Goal: Task Accomplishment & Management: Manage account settings

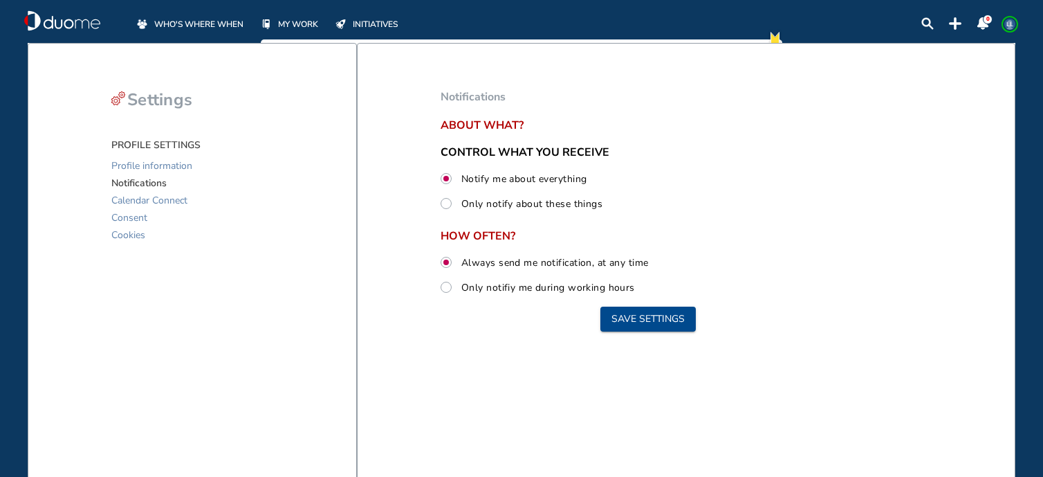
click at [212, 28] on span "WHO'S WHERE WHEN" at bounding box center [198, 24] width 89 height 14
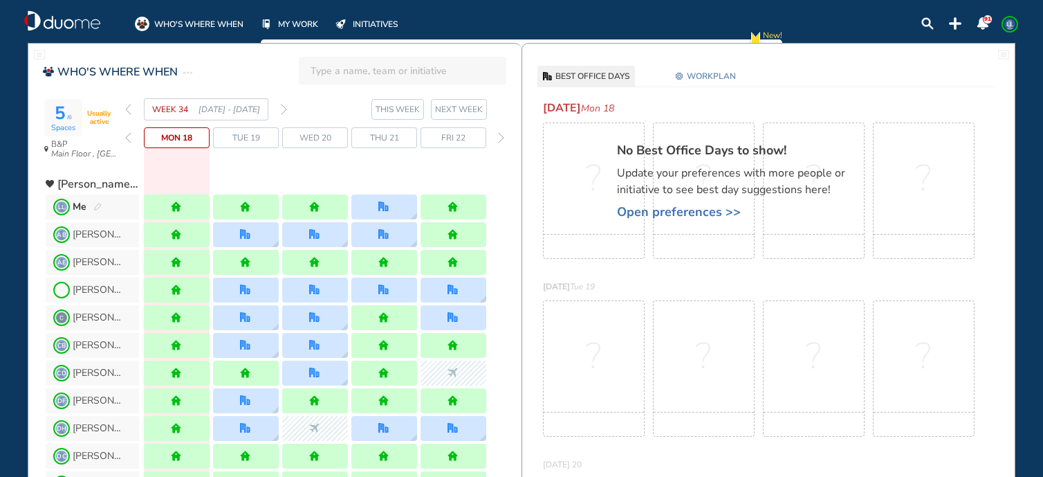
click at [282, 112] on img "forward week" at bounding box center [284, 109] width 6 height 11
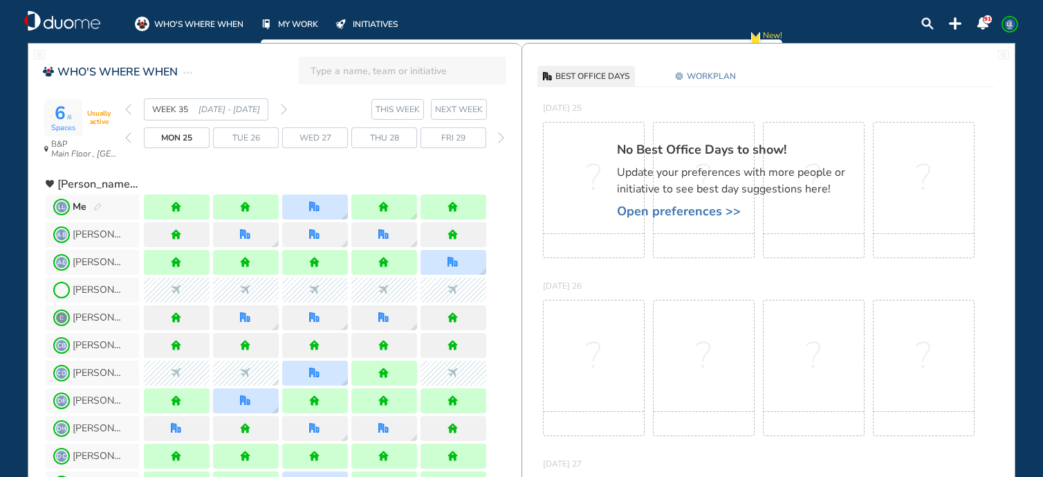
click at [285, 107] on img "forward week" at bounding box center [284, 109] width 6 height 11
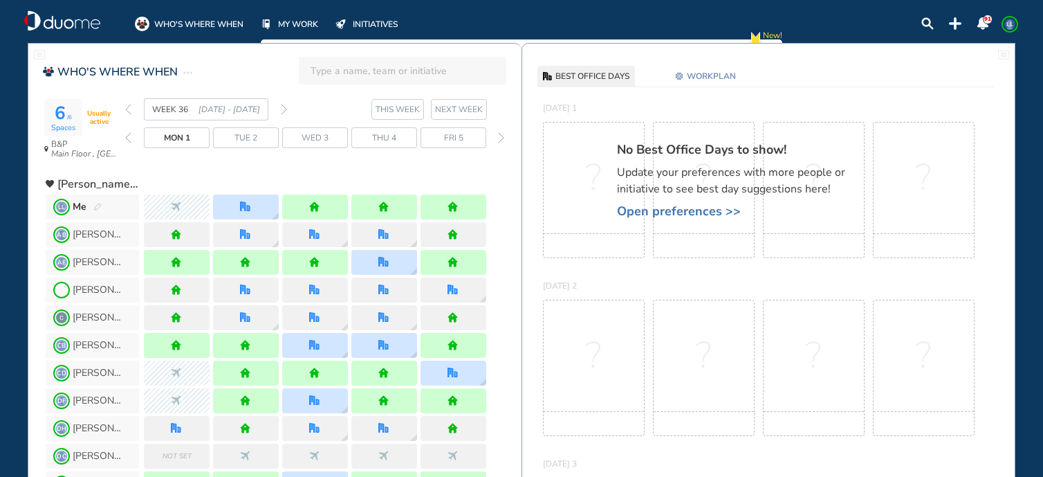
click at [707, 217] on span "Open preferences >>" at bounding box center [738, 211] width 242 height 14
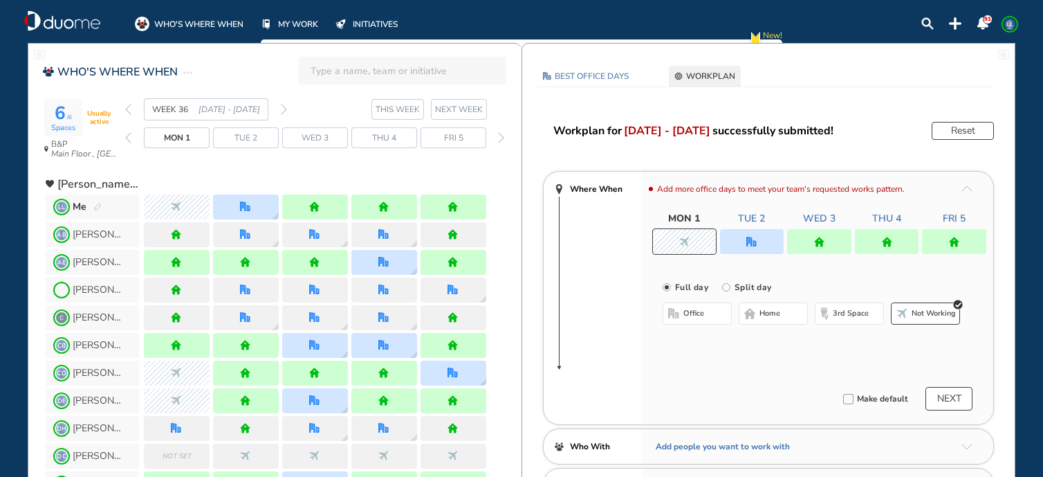
click at [738, 245] on div at bounding box center [752, 241] width 64 height 25
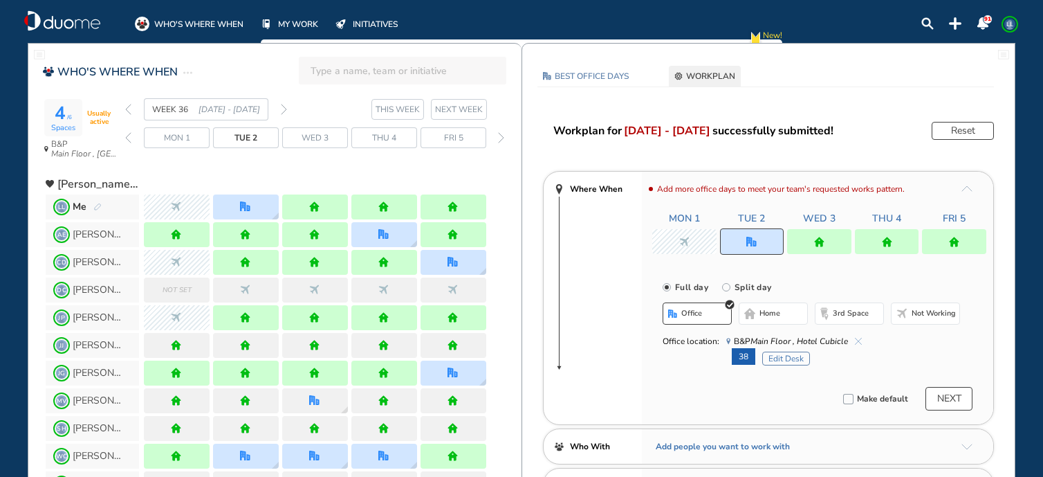
click at [858, 342] on img "cross-thin-blue" at bounding box center [858, 341] width 7 height 7
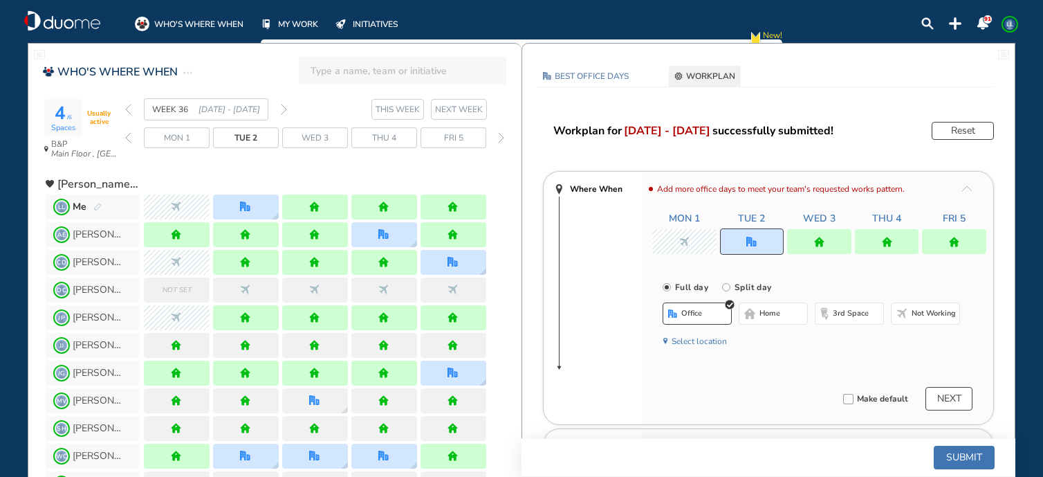
click at [760, 309] on span "home" at bounding box center [770, 313] width 21 height 11
click at [898, 233] on div at bounding box center [887, 241] width 64 height 25
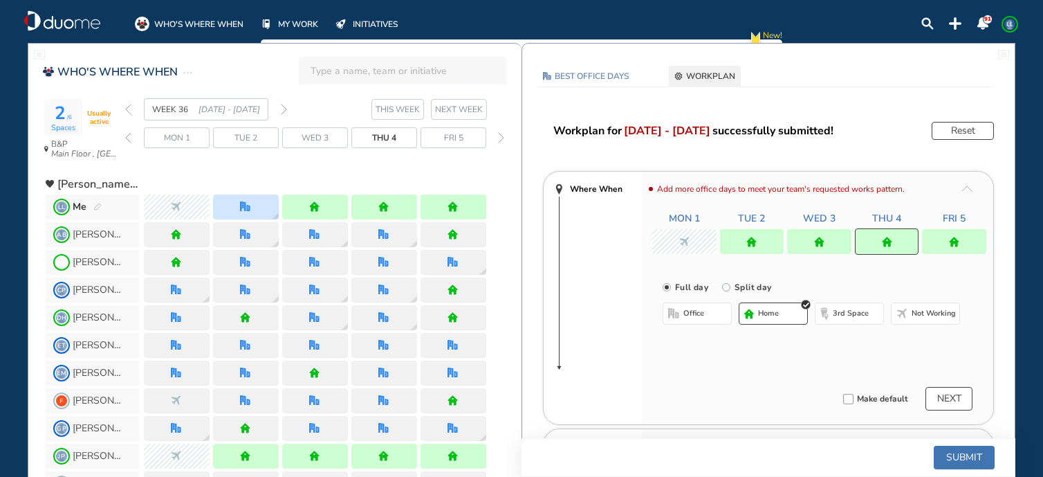
click at [688, 309] on span "office" at bounding box center [693, 313] width 21 height 11
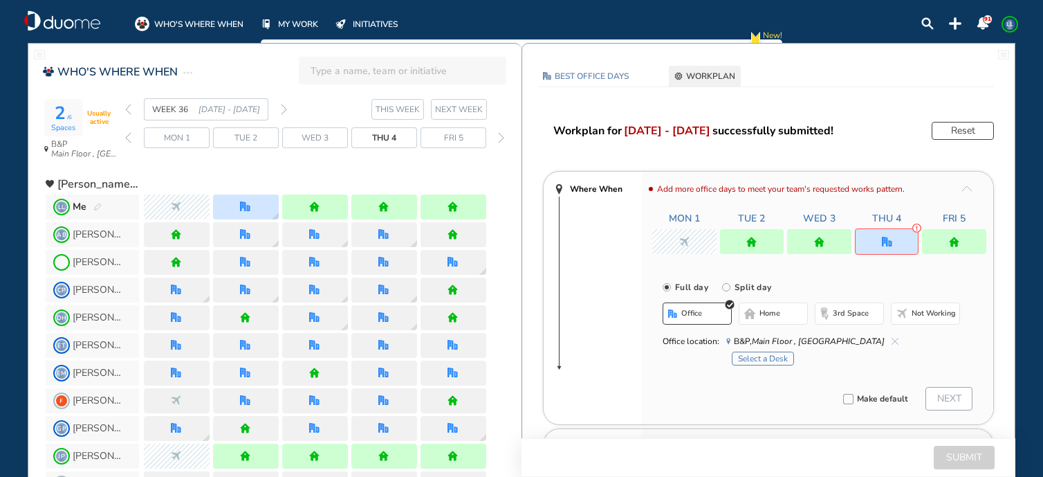
drag, startPoint x: 820, startPoint y: 237, endPoint x: 811, endPoint y: 243, distance: 10.0
click at [818, 237] on img "home" at bounding box center [819, 242] width 10 height 10
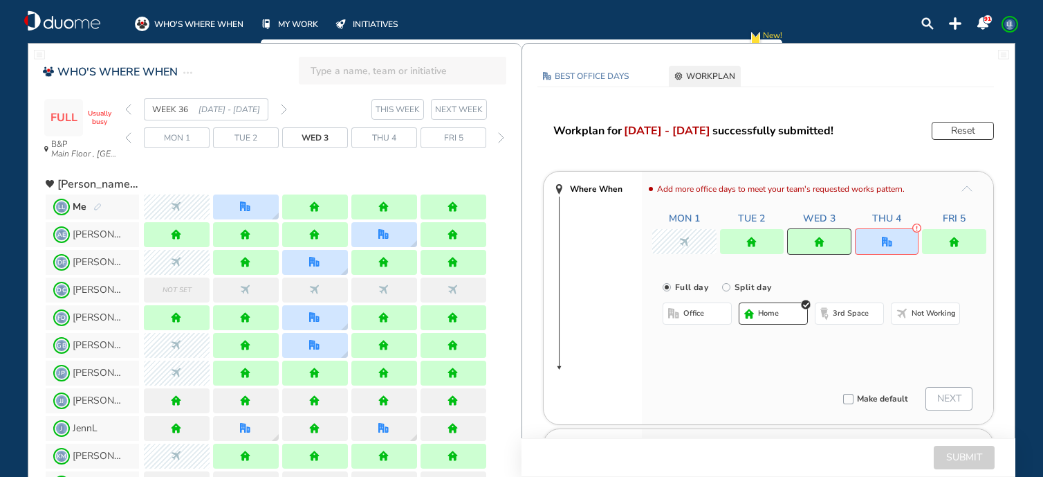
click at [889, 244] on img "office" at bounding box center [887, 242] width 10 height 10
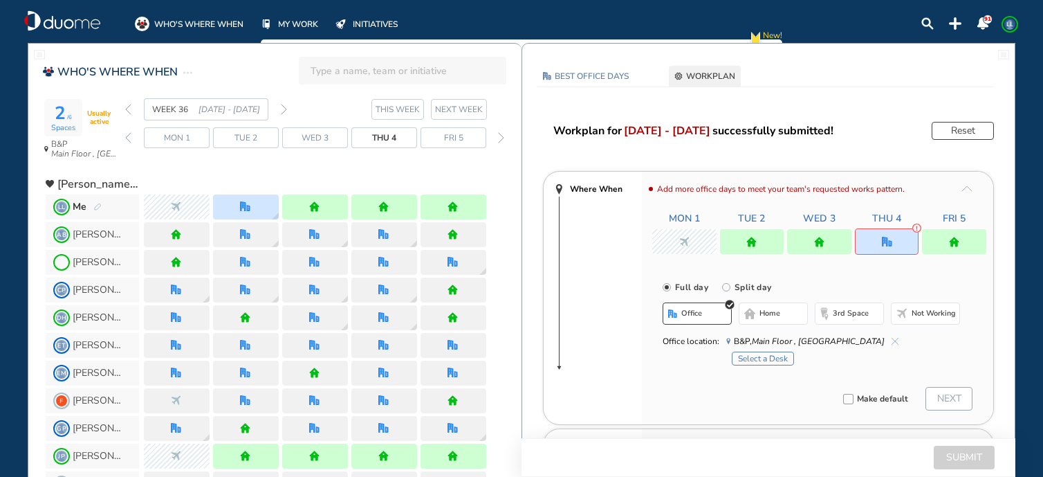
click at [786, 313] on button "home" at bounding box center [773, 313] width 69 height 22
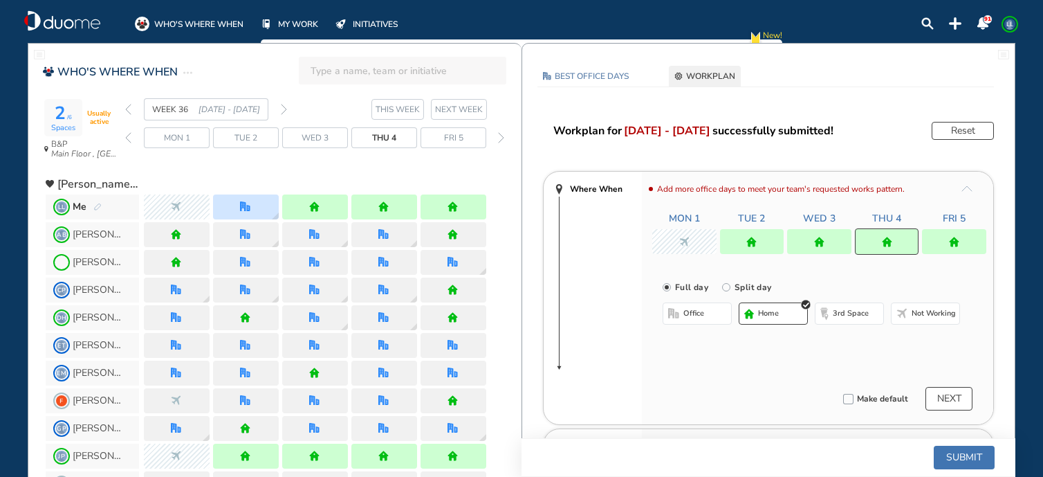
click at [829, 233] on div at bounding box center [819, 241] width 64 height 25
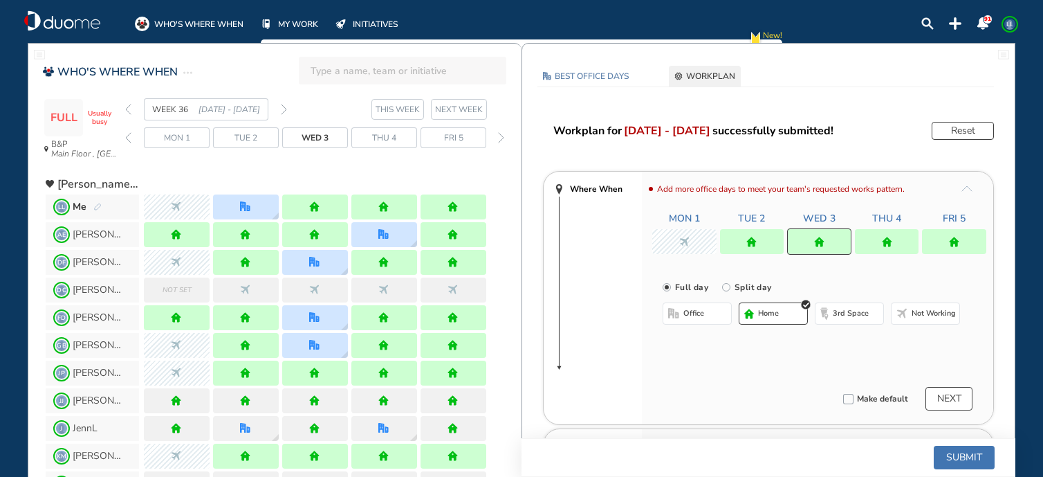
click at [702, 317] on span "office" at bounding box center [693, 313] width 21 height 11
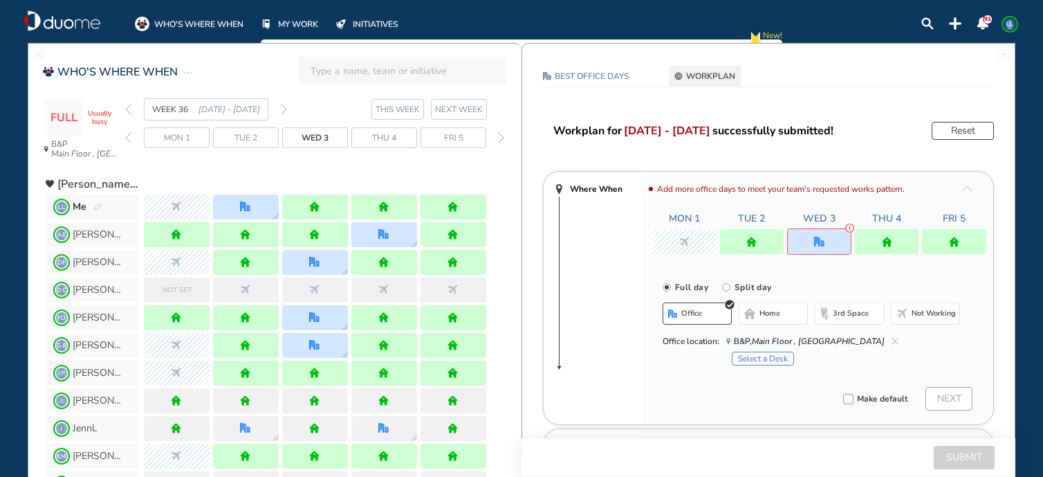
click at [746, 356] on button "Select a Desk" at bounding box center [763, 358] width 62 height 14
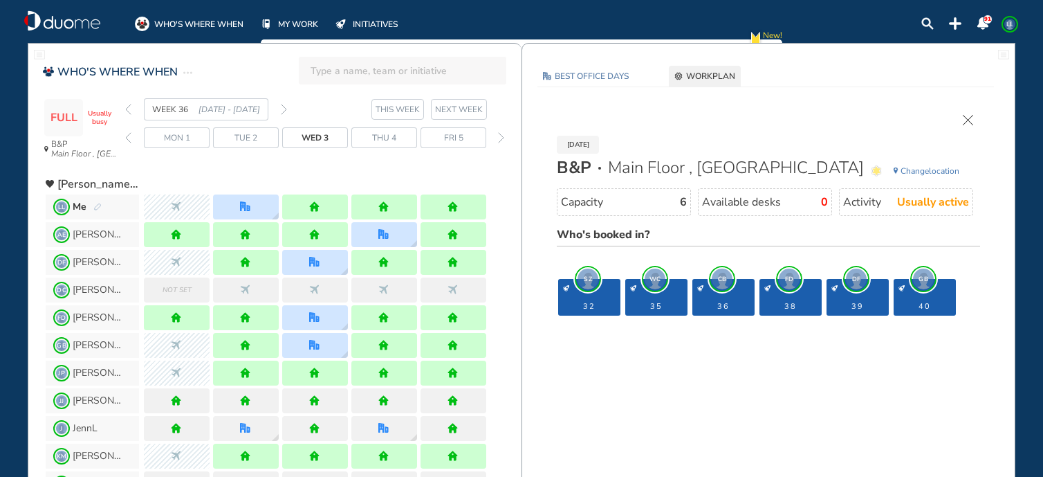
click at [782, 274] on span "FD" at bounding box center [789, 278] width 21 height 21
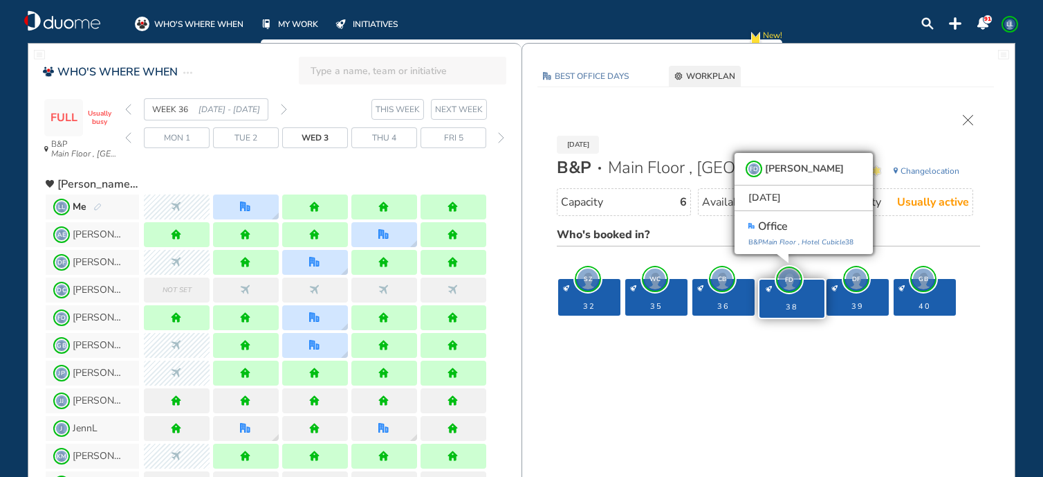
click at [854, 280] on span "DF" at bounding box center [856, 278] width 21 height 21
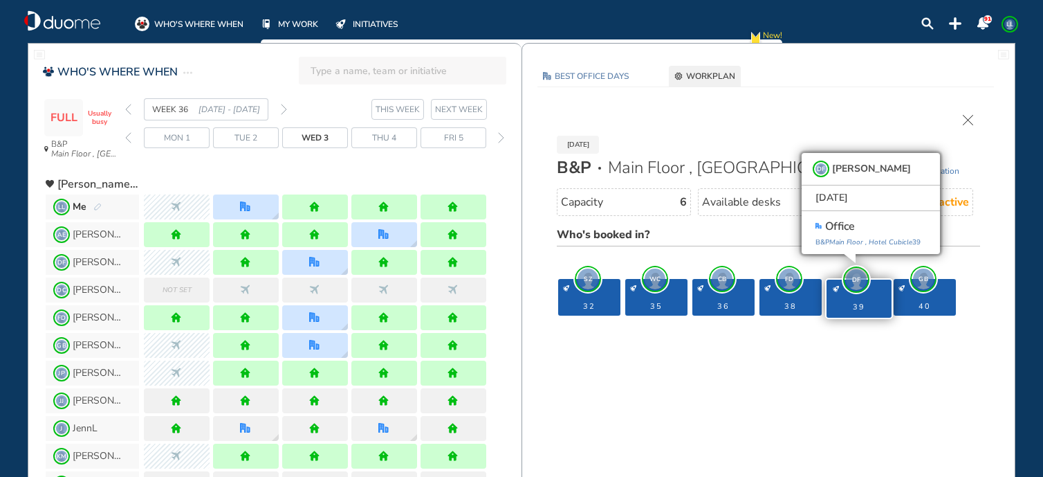
click at [910, 294] on div "40" at bounding box center [925, 297] width 62 height 37
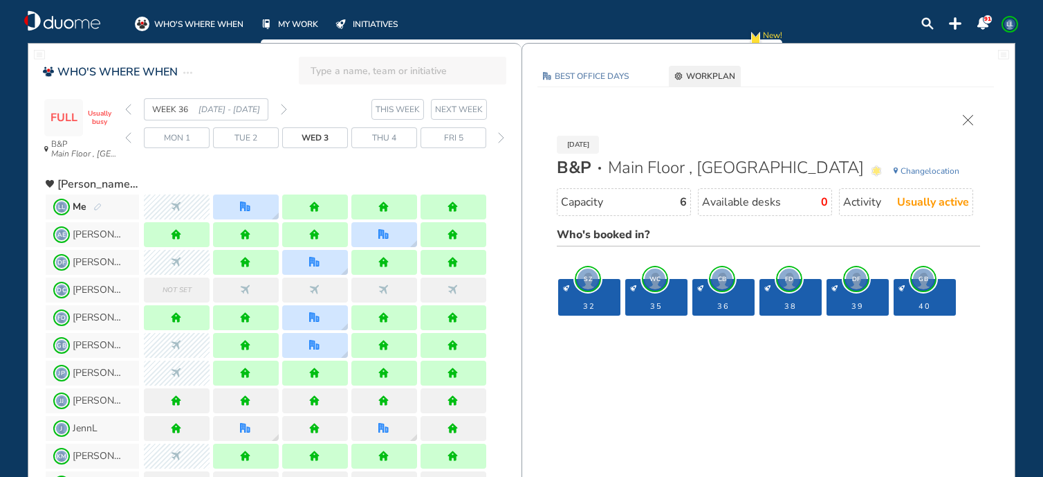
click at [731, 295] on div "36" at bounding box center [723, 297] width 62 height 37
